Goal: Unclear: Browse casually

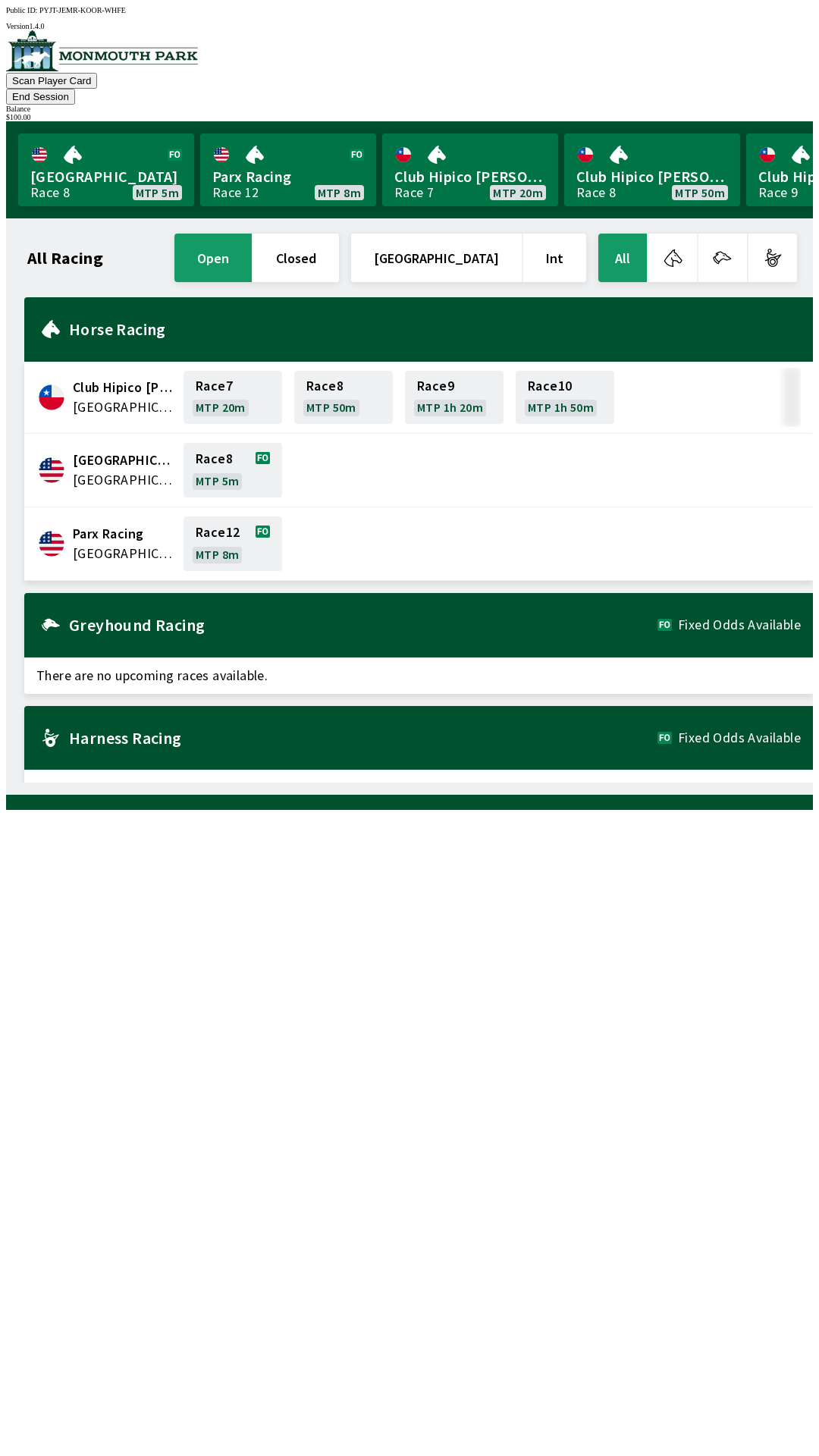
click at [760, 113] on div "$ 100.00" at bounding box center [409, 117] width 807 height 8
click at [751, 113] on div "$ 100.00" at bounding box center [409, 117] width 807 height 8
click at [762, 113] on div "$ 100.00" at bounding box center [409, 117] width 807 height 8
click at [764, 113] on div "$ 100.00" at bounding box center [409, 117] width 807 height 8
click at [742, 113] on div "$ 100.00" at bounding box center [409, 117] width 807 height 8
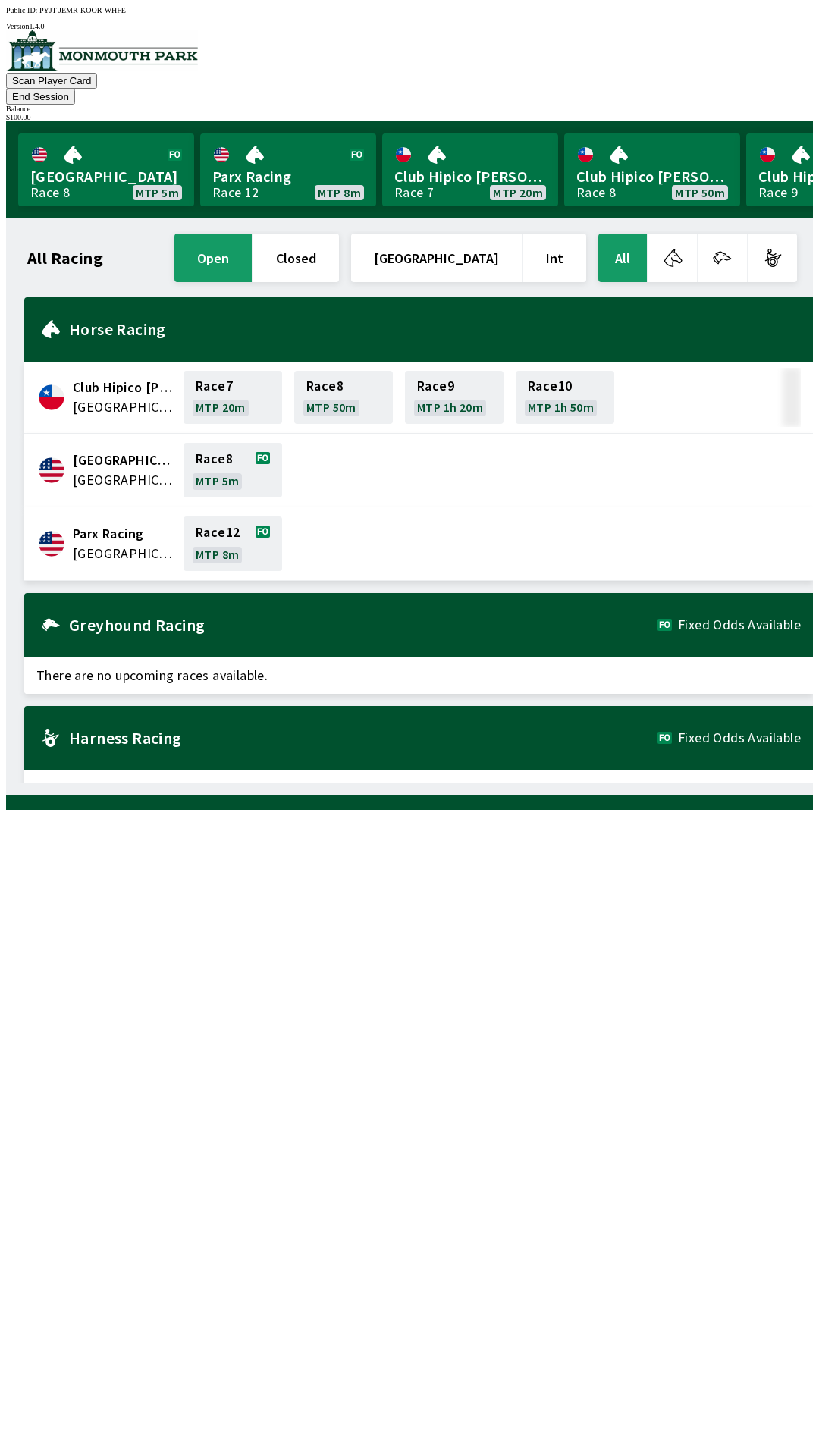
click at [743, 113] on div "$ 100.00" at bounding box center [409, 117] width 807 height 8
click at [75, 89] on button "End Session" at bounding box center [40, 96] width 69 height 16
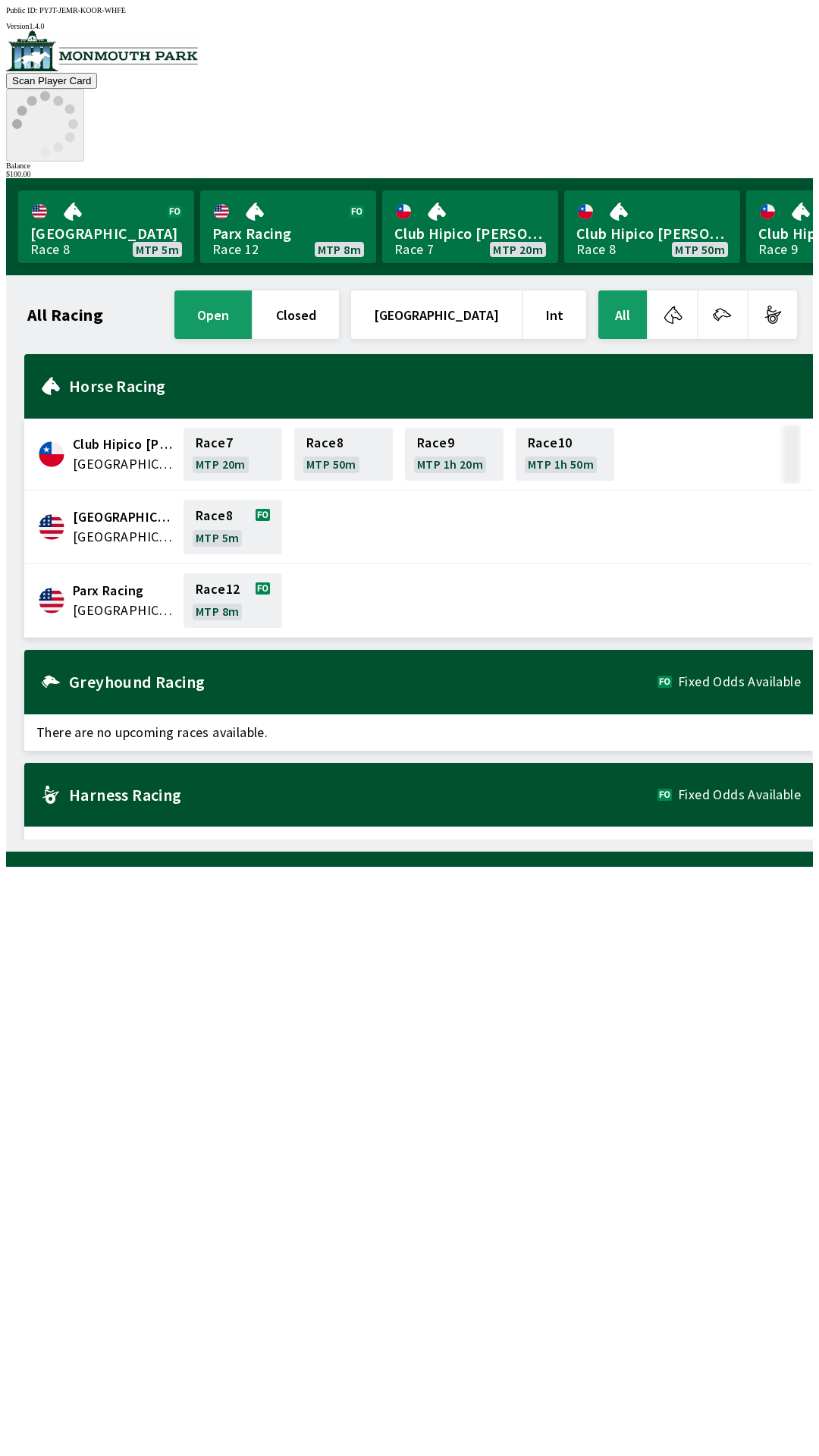
click at [764, 170] on div "$ 100.00" at bounding box center [409, 174] width 807 height 8
